Goal: Transaction & Acquisition: Purchase product/service

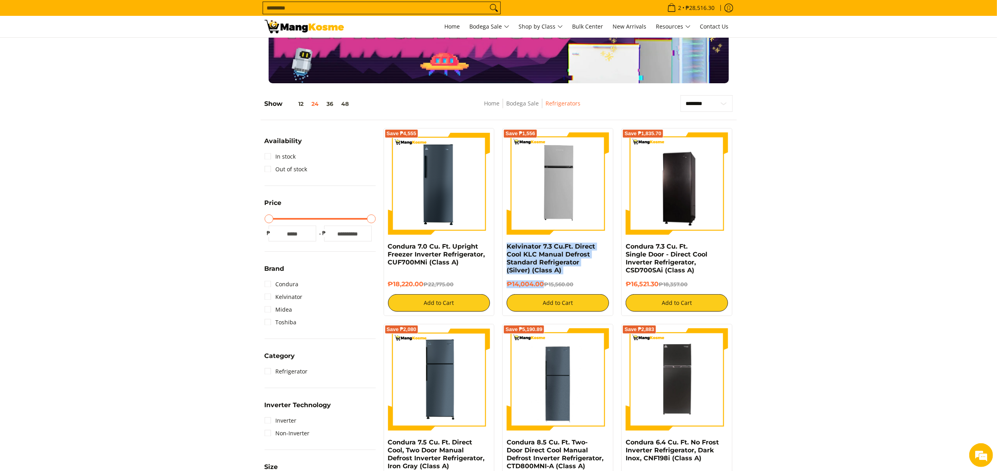
scroll to position [79, 0]
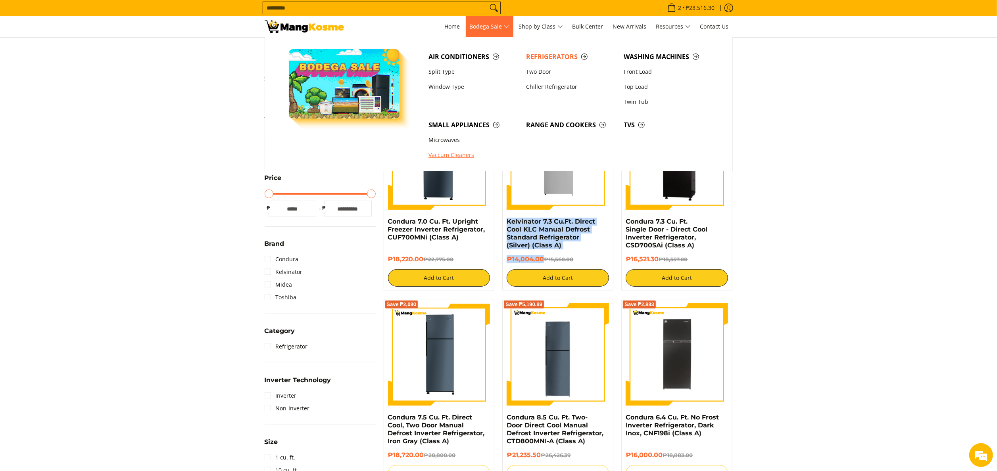
click at [445, 153] on link "Vaccum Cleaners" at bounding box center [474, 155] width 98 height 15
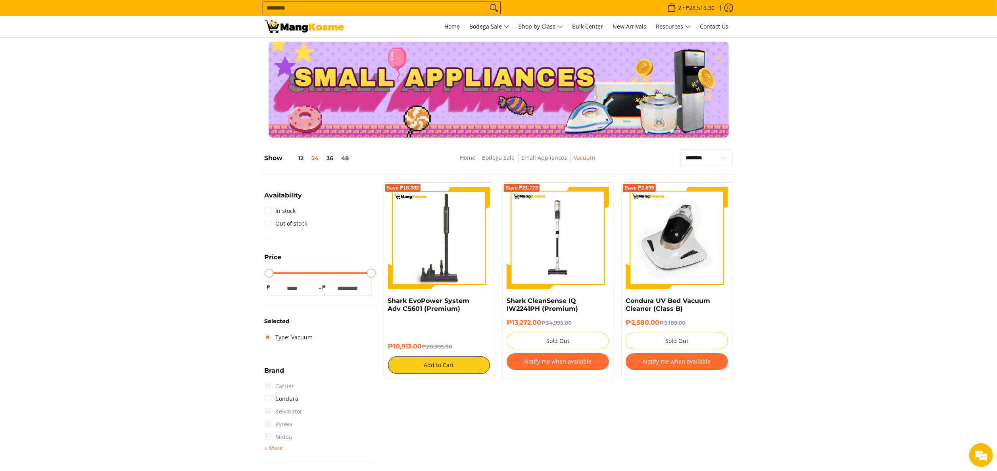
click at [425, 347] on div "Save ₱18,082 Shark EvoPower System Adv CS601 (Premium) ₱10,913.00 ₱28,995.00 Ad…" at bounding box center [439, 281] width 119 height 196
copy div "Shark EvoPower System Adv CS601 (Premium) ₱10,913.00"
